Goal: Task Accomplishment & Management: Use online tool/utility

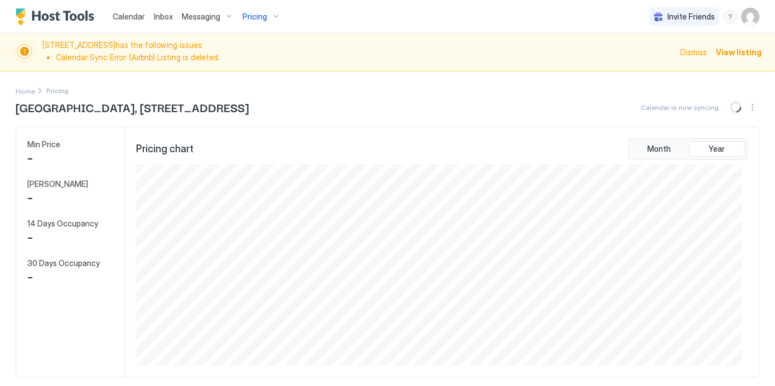
scroll to position [201, 606]
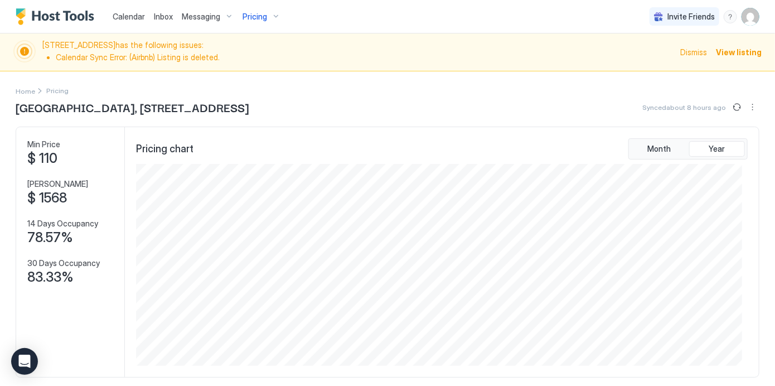
click at [265, 13] on div "Pricing" at bounding box center [261, 16] width 47 height 19
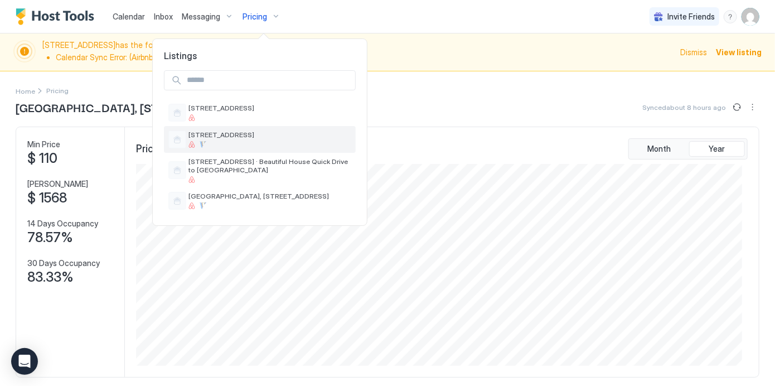
click at [220, 137] on span "[STREET_ADDRESS]" at bounding box center [269, 134] width 163 height 8
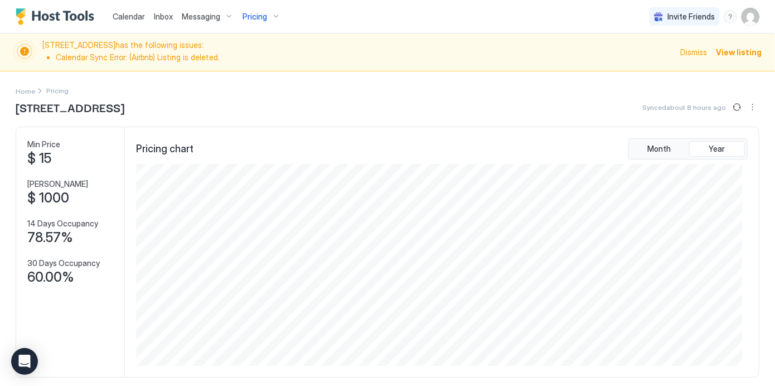
click at [266, 14] on div "Pricing" at bounding box center [261, 16] width 47 height 19
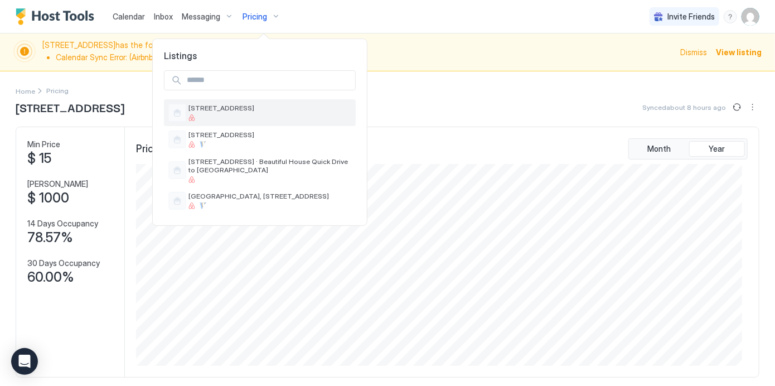
click at [221, 112] on div "[STREET_ADDRESS]" at bounding box center [269, 112] width 163 height 17
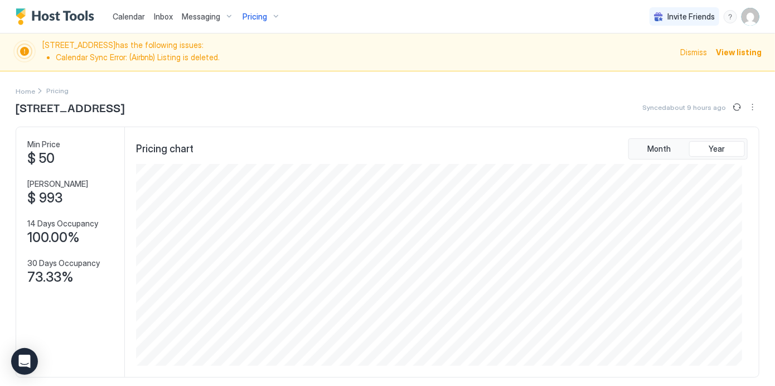
click at [491, 96] on div "Home Pricing" at bounding box center [388, 91] width 744 height 12
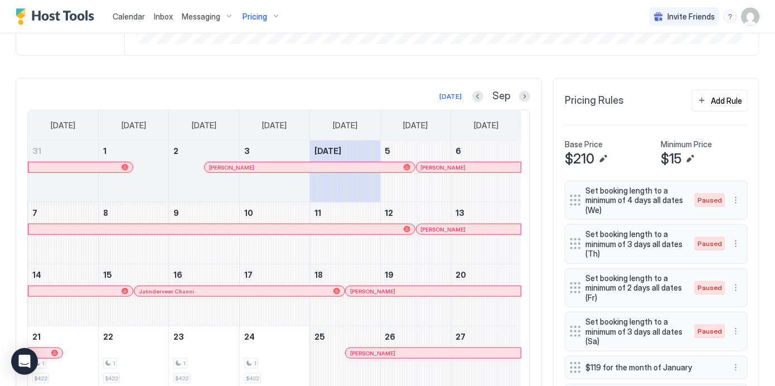
scroll to position [337, 0]
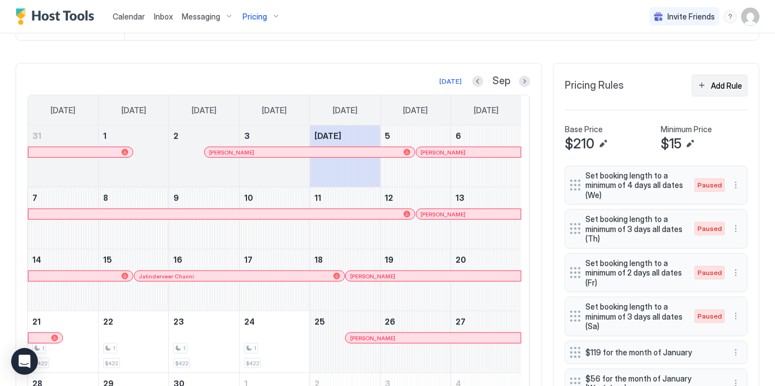
click at [711, 88] on div "Add Rule" at bounding box center [726, 86] width 31 height 12
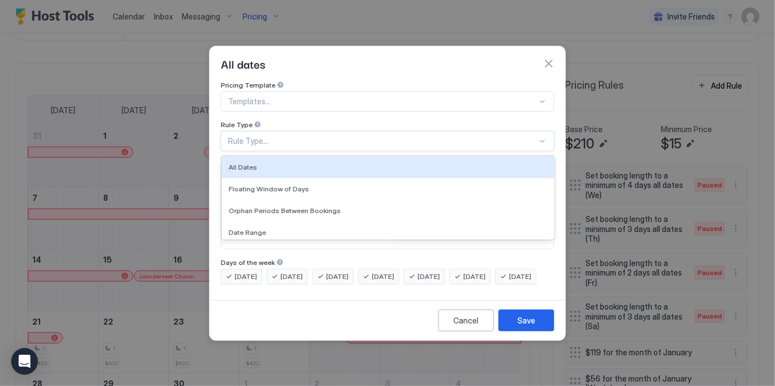
click at [374, 136] on div "Rule Type..." at bounding box center [382, 141] width 309 height 10
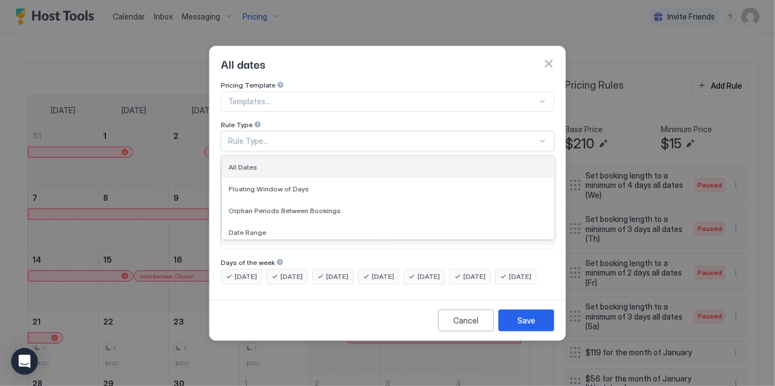
click at [408, 163] on div "All Dates" at bounding box center [388, 167] width 319 height 8
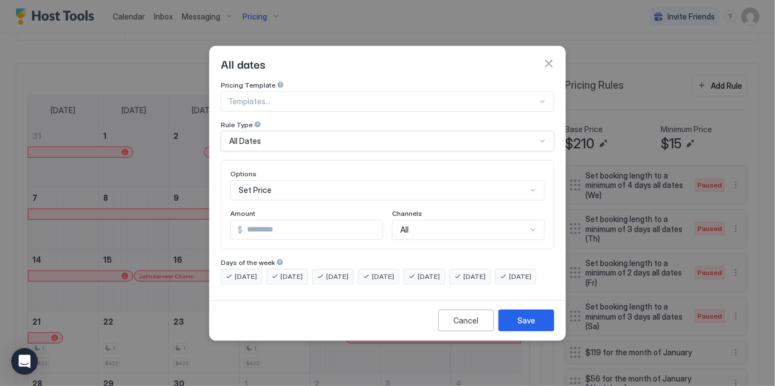
scroll to position [58, 0]
click at [350, 185] on div "Set Price" at bounding box center [387, 190] width 314 height 20
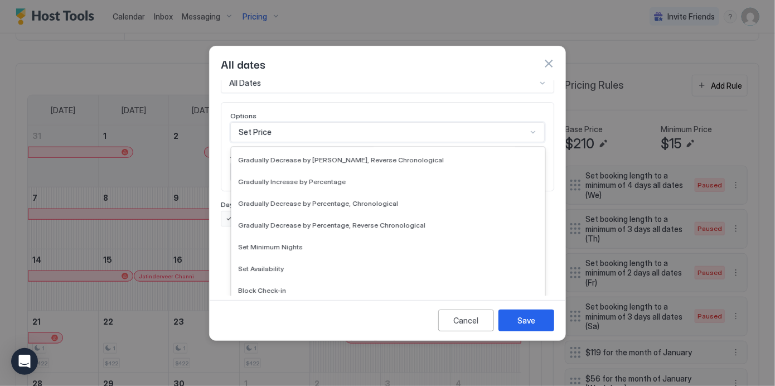
scroll to position [202, 0]
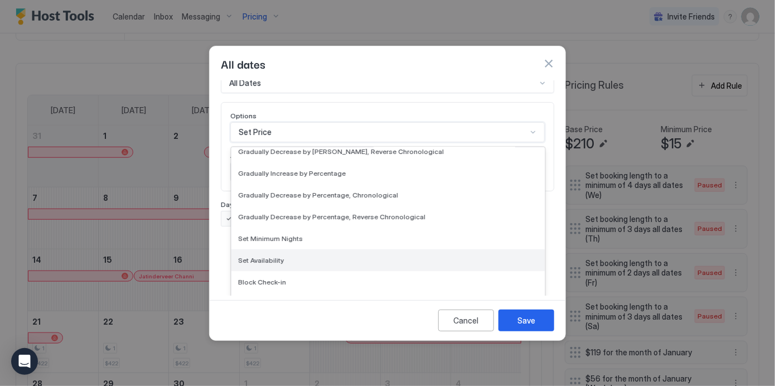
click at [397, 256] on div "Set Availability" at bounding box center [387, 260] width 313 height 22
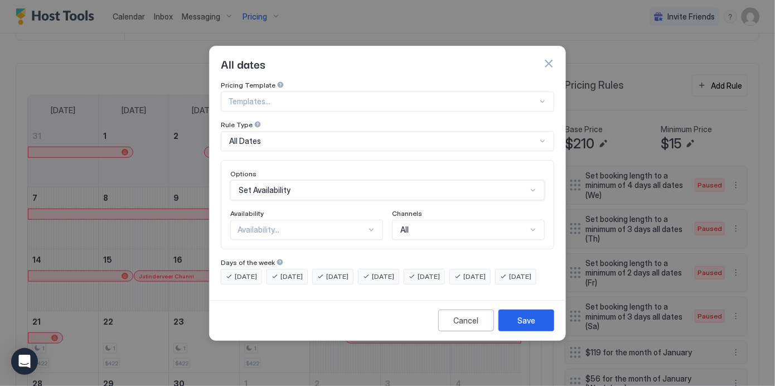
click at [350, 225] on div "Availability..." at bounding box center [302, 230] width 129 height 10
click at [321, 273] on div "Blocked" at bounding box center [307, 277] width 138 height 8
click at [527, 326] on div "Save" at bounding box center [526, 320] width 18 height 12
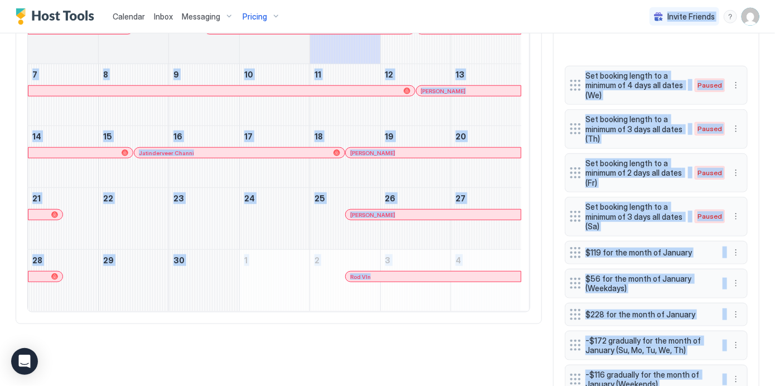
scroll to position [393, 0]
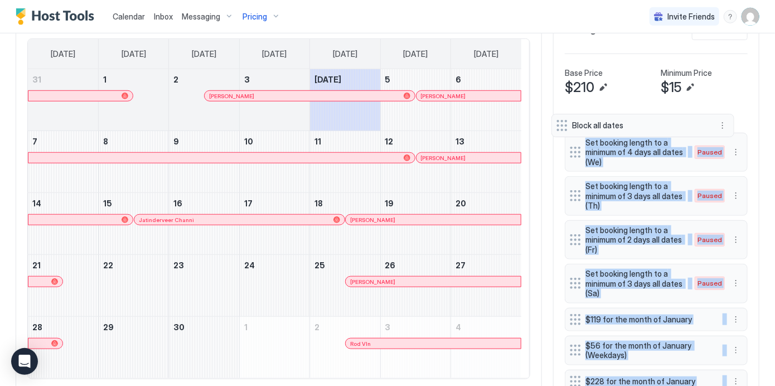
drag, startPoint x: 568, startPoint y: 328, endPoint x: 563, endPoint y: 122, distance: 205.8
